Goal: Find specific page/section: Find specific page/section

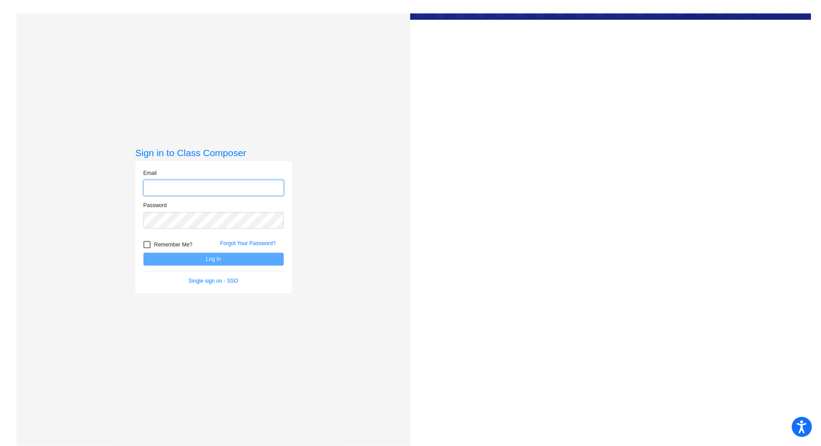
type input "[EMAIL_ADDRESS][DOMAIN_NAME]"
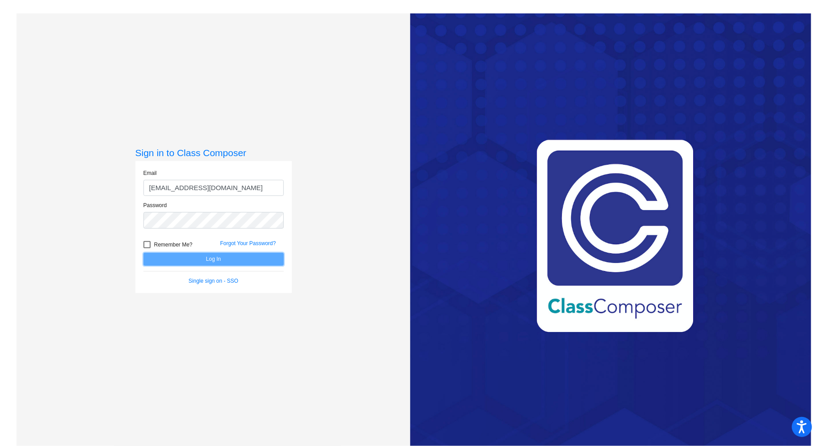
click at [250, 259] on button "Log In" at bounding box center [214, 259] width 140 height 13
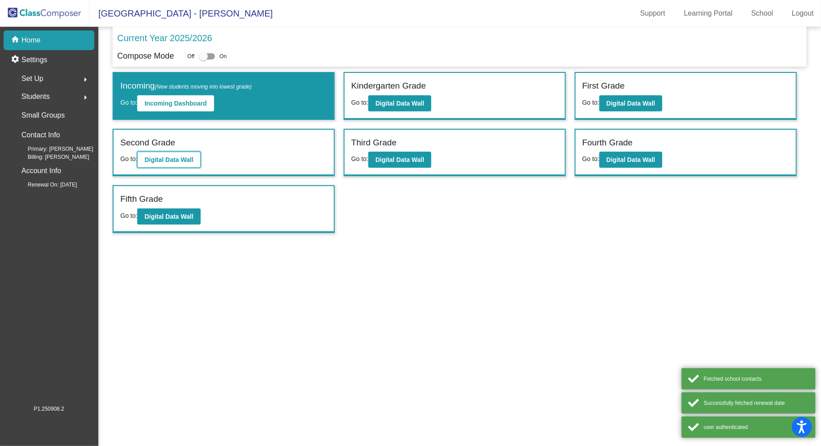
click at [177, 156] on b "Digital Data Wall" at bounding box center [168, 159] width 49 height 7
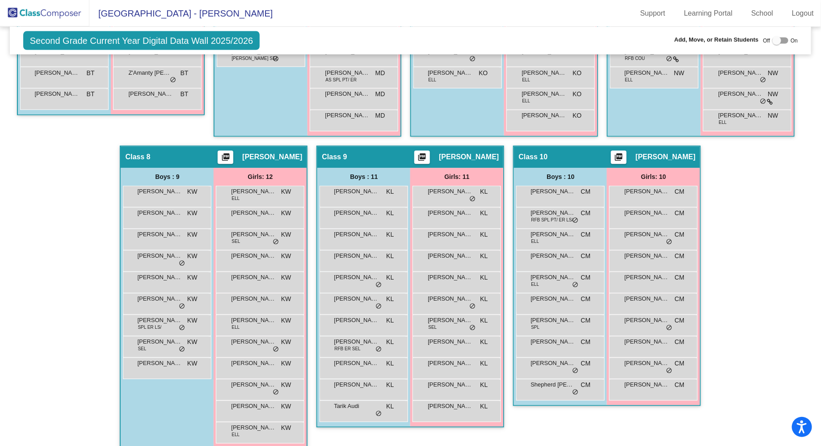
scroll to position [777, 0]
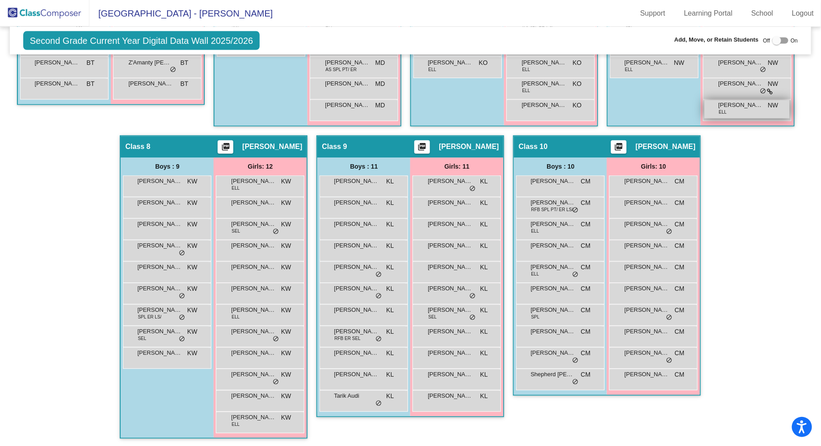
click at [705, 118] on div "Talia Elhoufy ELL NW lock do_not_disturb_alt" at bounding box center [747, 109] width 85 height 18
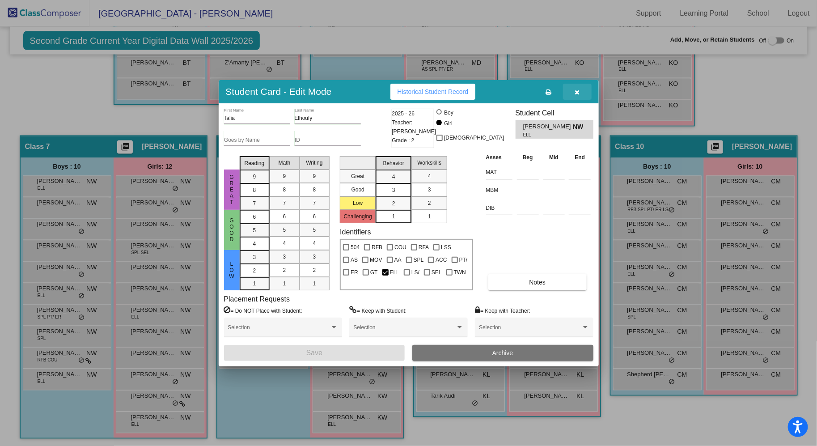
click at [576, 93] on icon "button" at bounding box center [577, 92] width 5 height 6
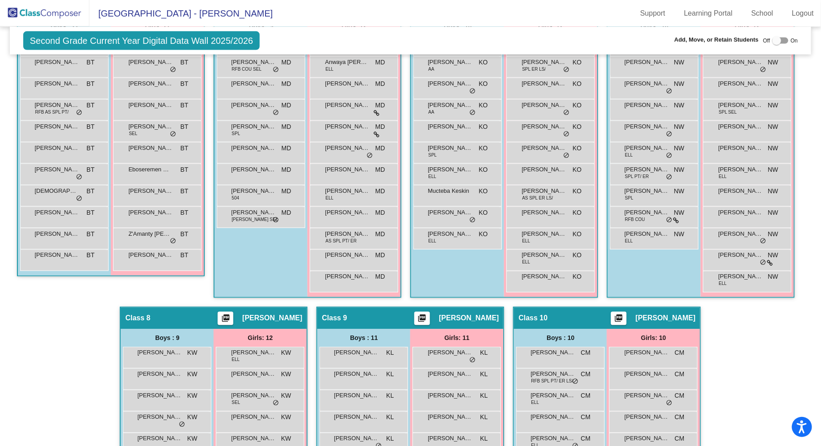
scroll to position [0, 0]
